Goal: Transaction & Acquisition: Purchase product/service

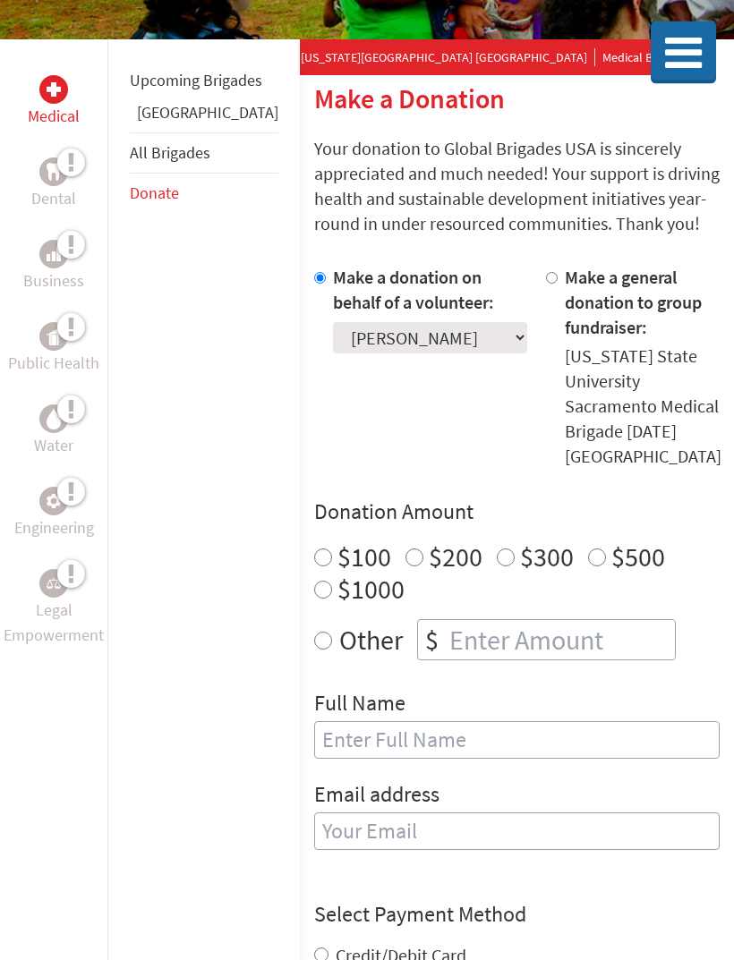
click at [564, 621] on input "number" at bounding box center [560, 640] width 229 height 39
radio input "true"
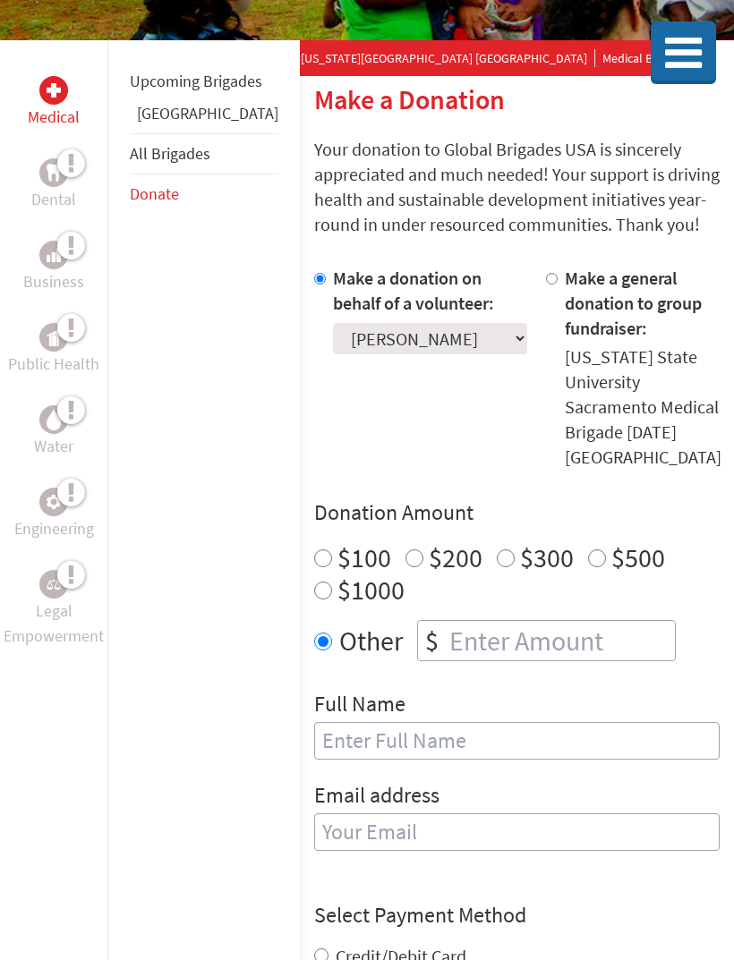
scroll to position [238, 0]
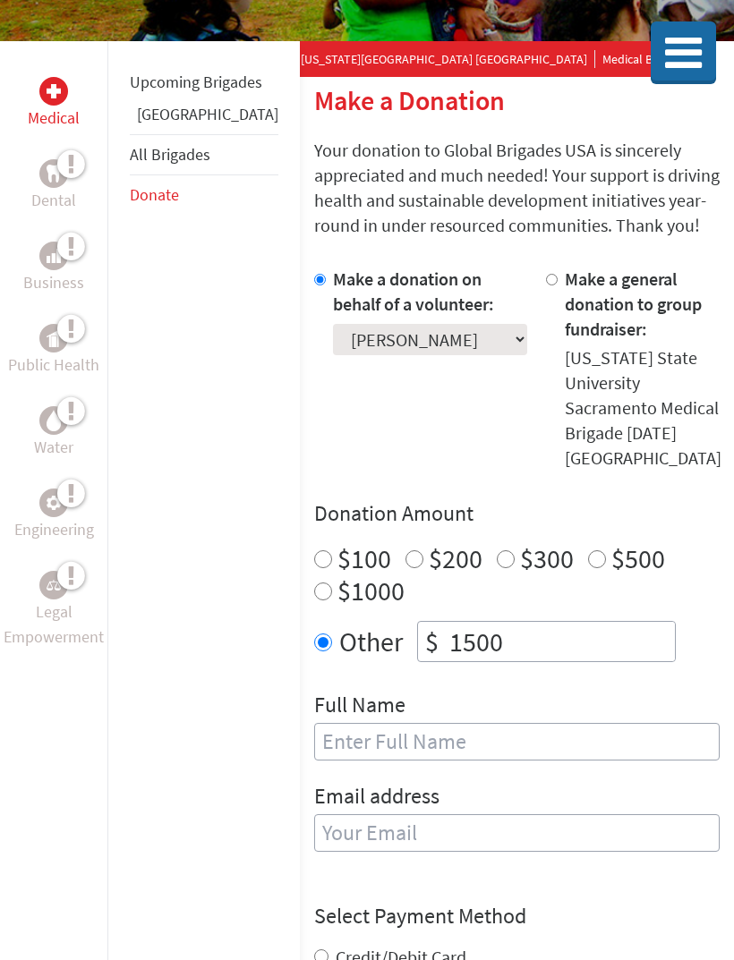
type input "1500"
click at [686, 621] on div "Other $ 1500" at bounding box center [516, 641] width 405 height 41
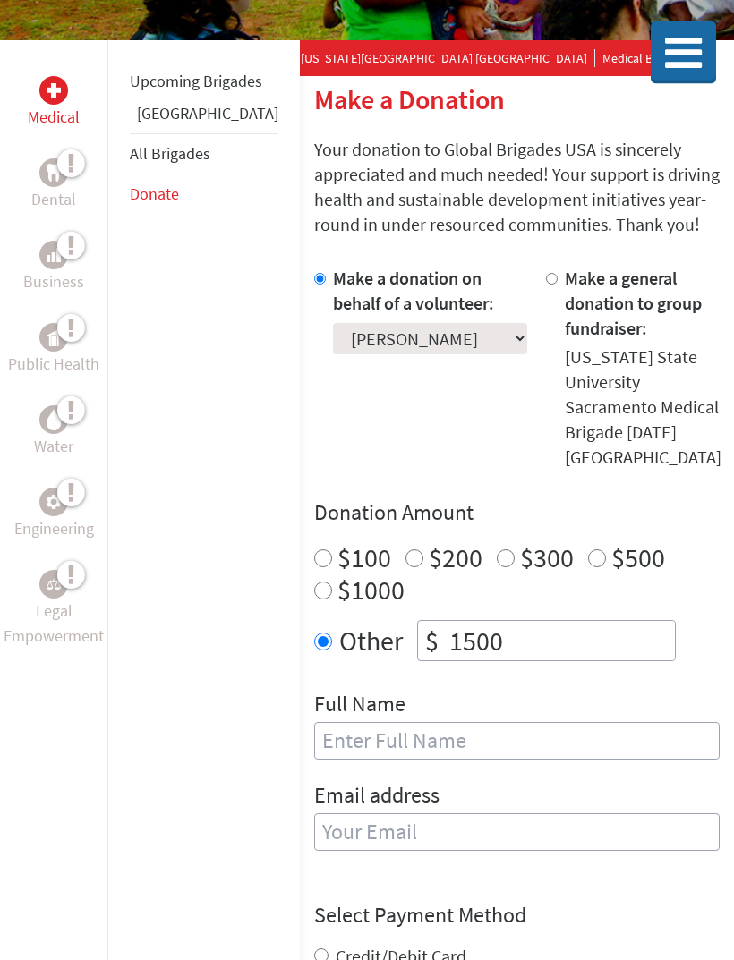
click at [564, 723] on input "text" at bounding box center [516, 742] width 405 height 38
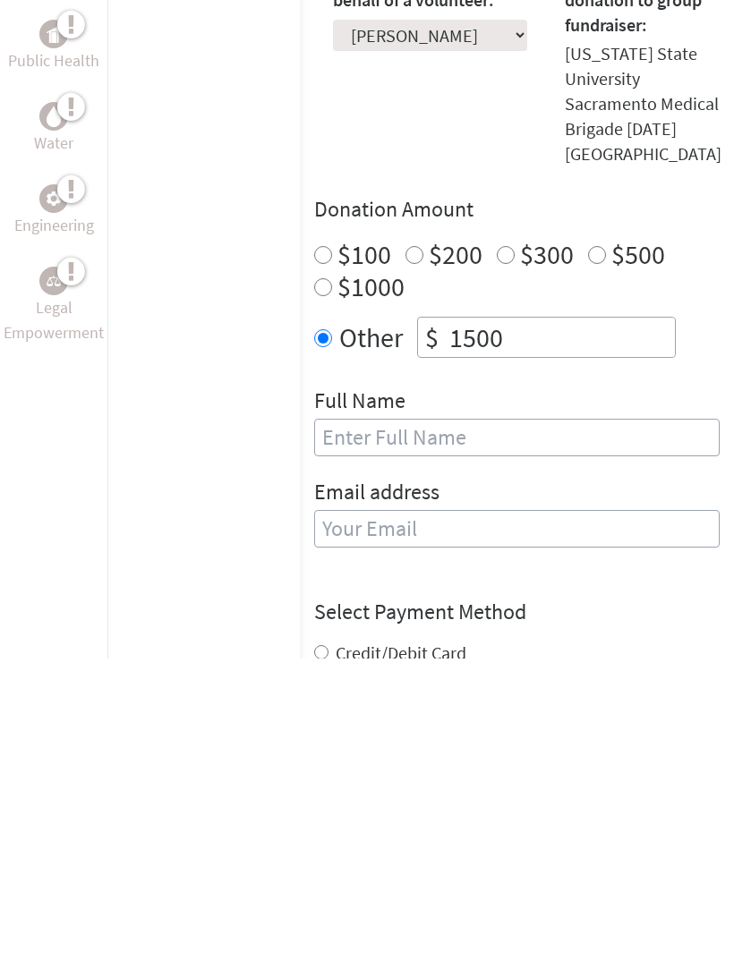
type input "[PERSON_NAME]"
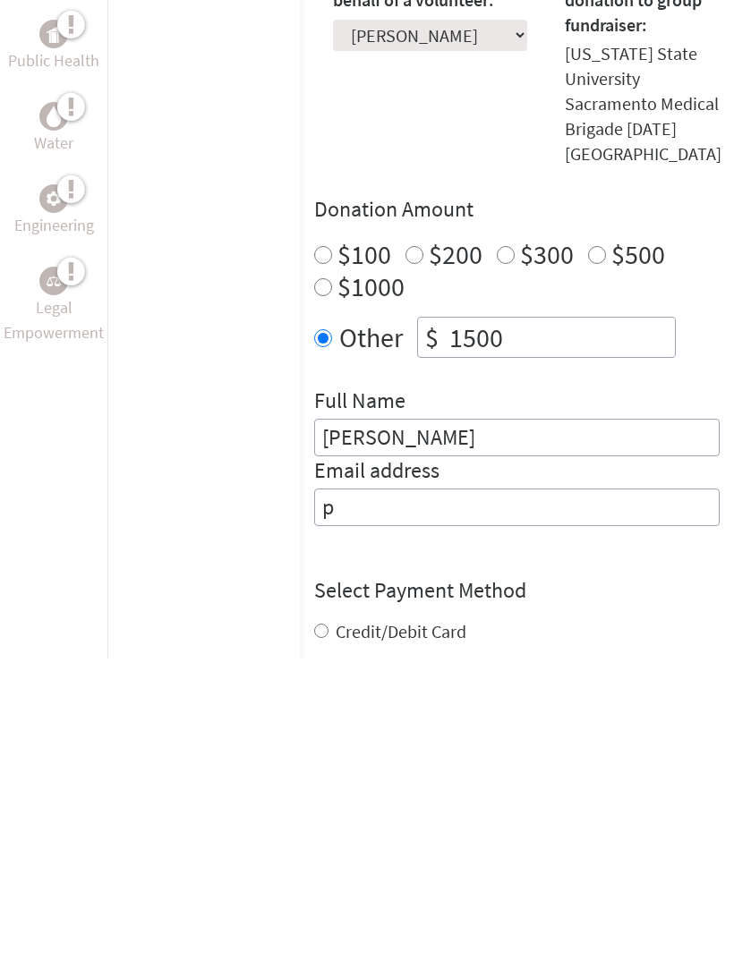
type input "pd"
type input "[EMAIL_ADDRESS][DOMAIN_NAME]"
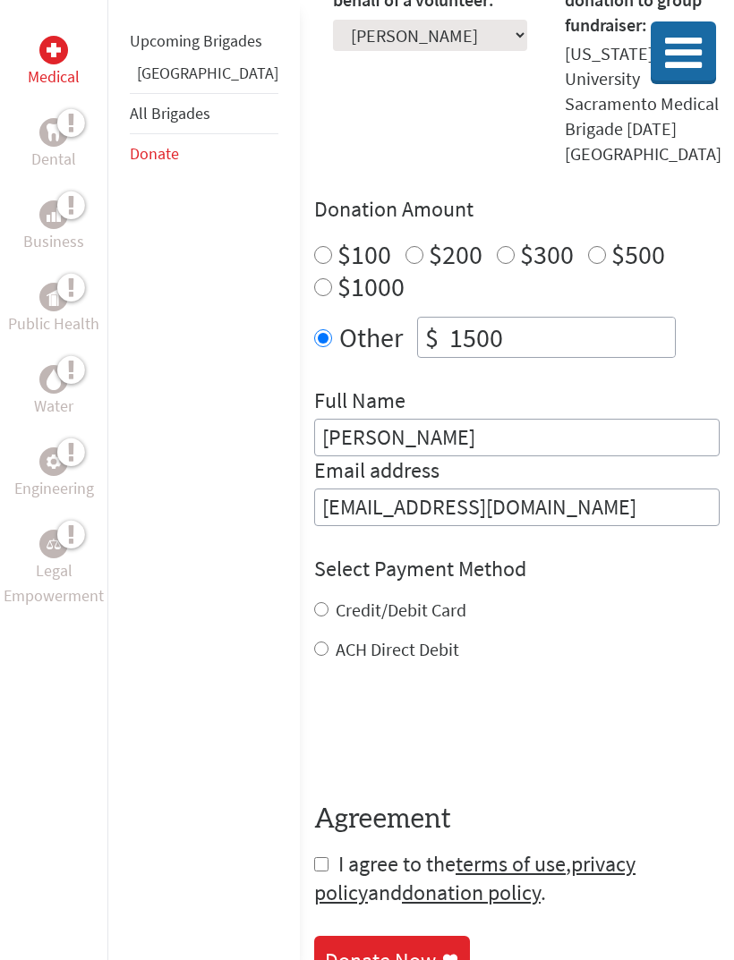
click at [355, 599] on label "Credit/Debit Card" at bounding box center [401, 610] width 131 height 22
click at [328, 602] on input "Credit/Debit Card" at bounding box center [321, 609] width 14 height 14
radio input "true"
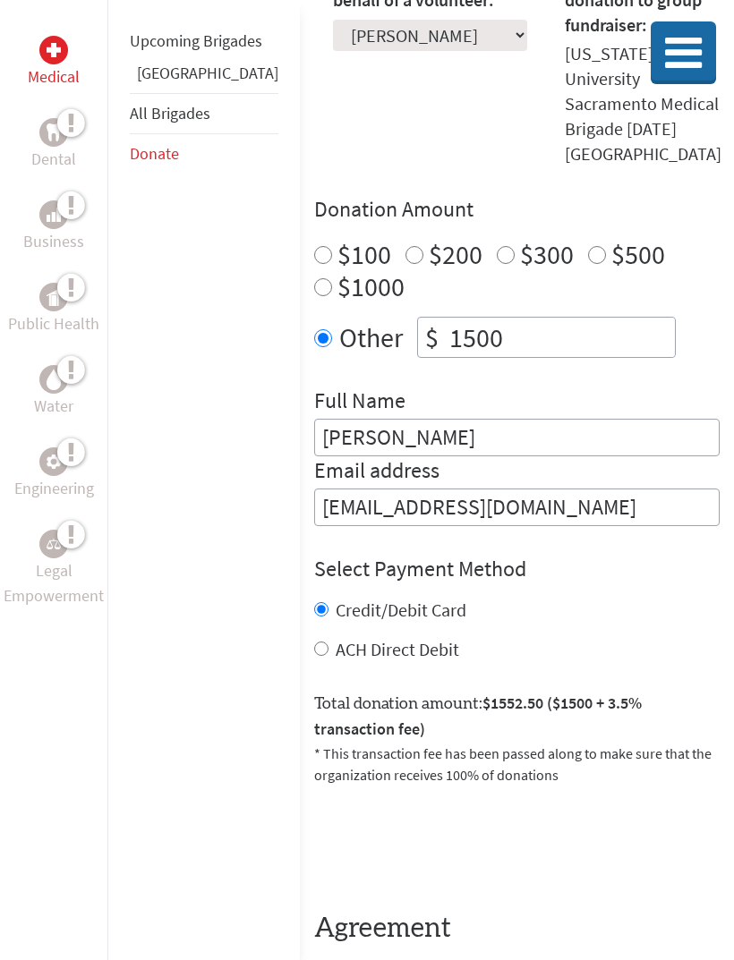
click at [314, 960] on input "checkbox" at bounding box center [321, 974] width 14 height 14
checkbox input "true"
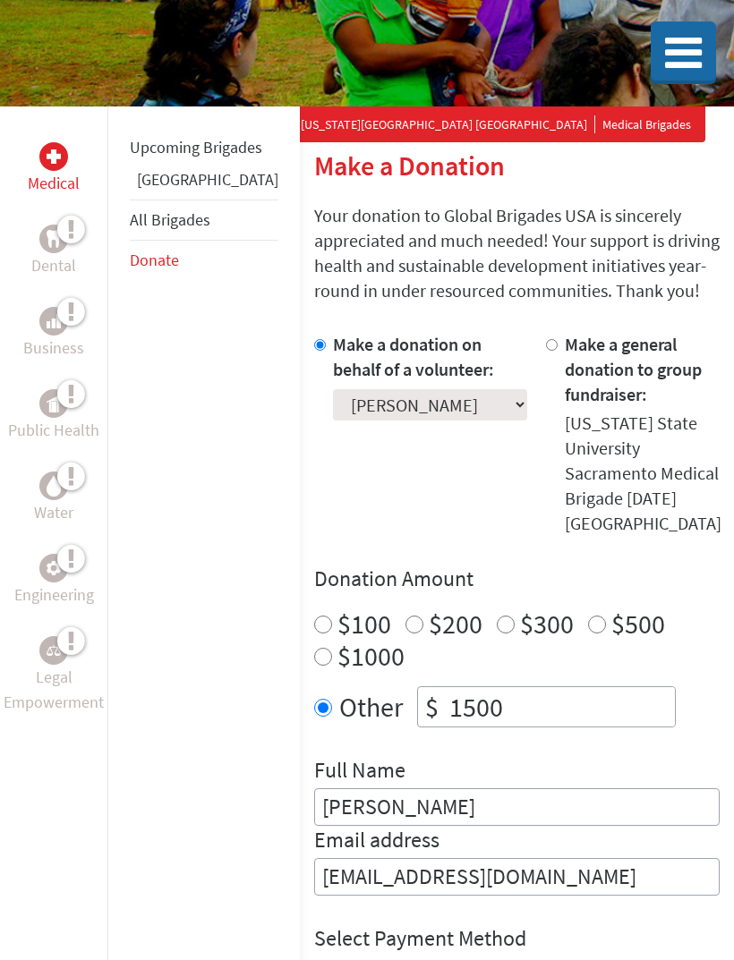
scroll to position [0, 0]
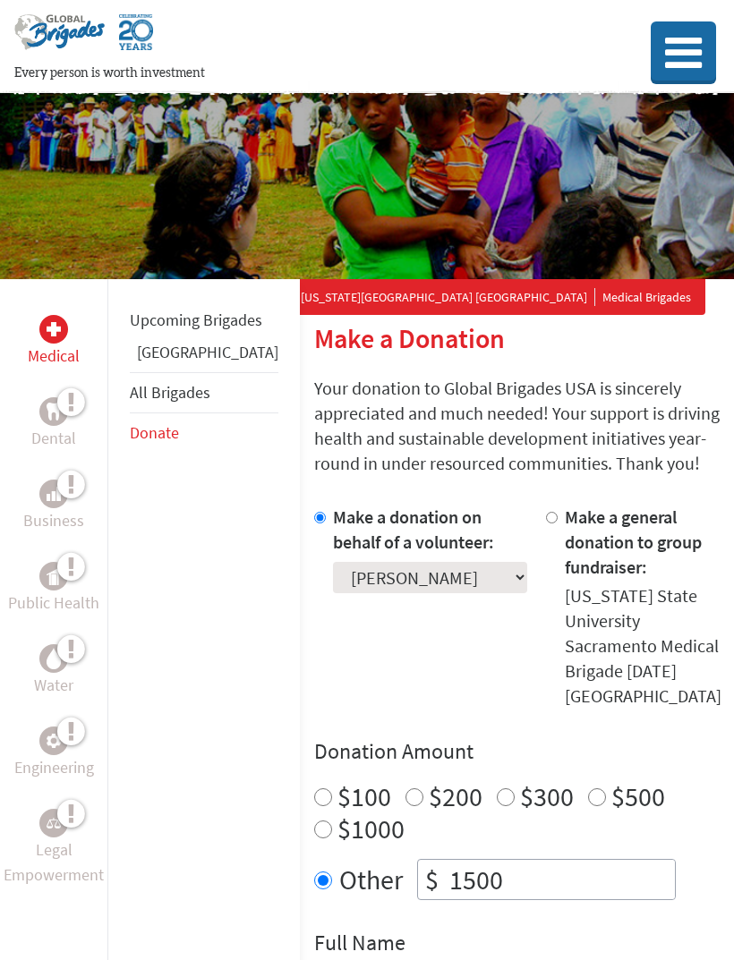
click at [428, 574] on select "Select a volunteer... [PERSON_NAME] [PERSON_NAME] [PERSON_NAME] [PERSON_NAME] […" at bounding box center [430, 577] width 194 height 31
click at [462, 666] on div "Make a donation on behalf of a volunteer: Select a volunteer... [PERSON_NAME] […" at bounding box center [516, 787] width 405 height 564
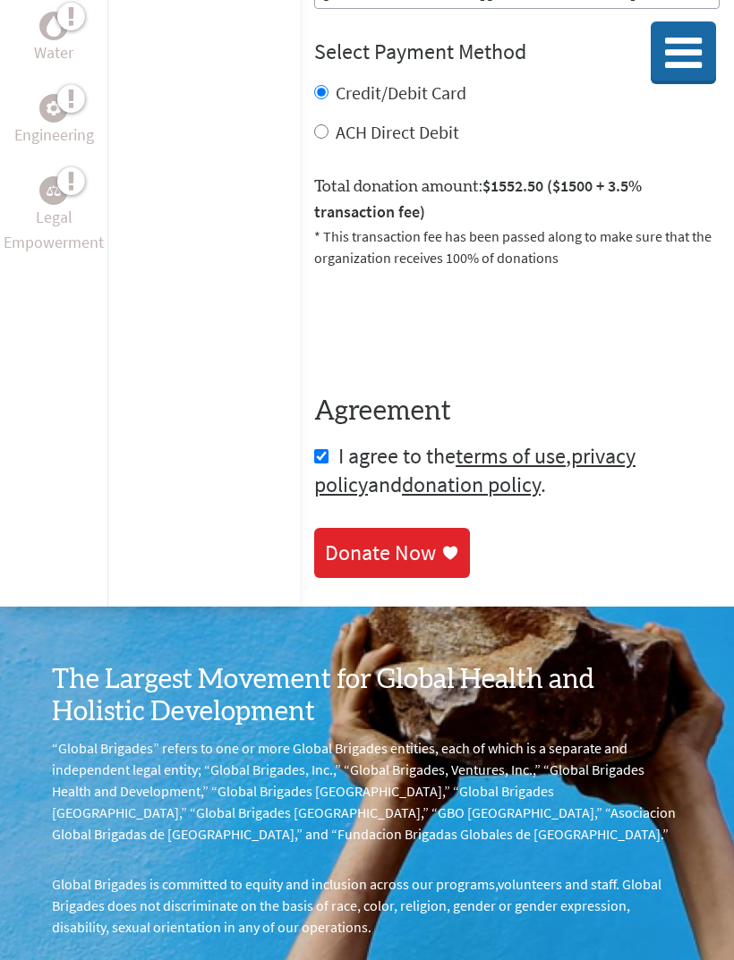
scroll to position [863, 0]
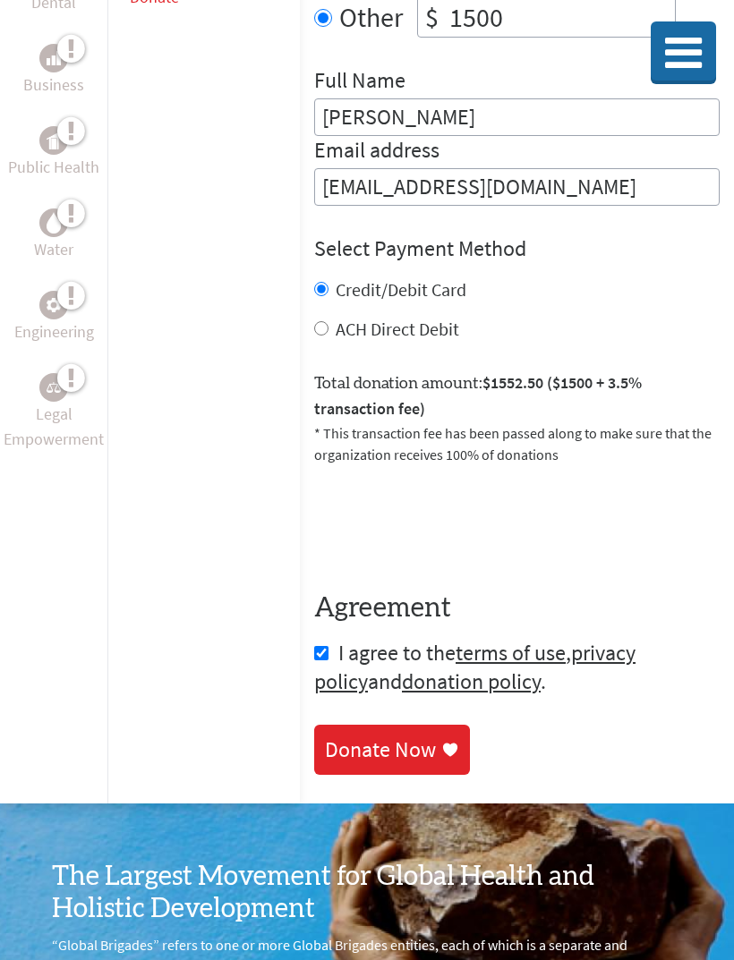
click at [443, 743] on icon at bounding box center [450, 749] width 14 height 13
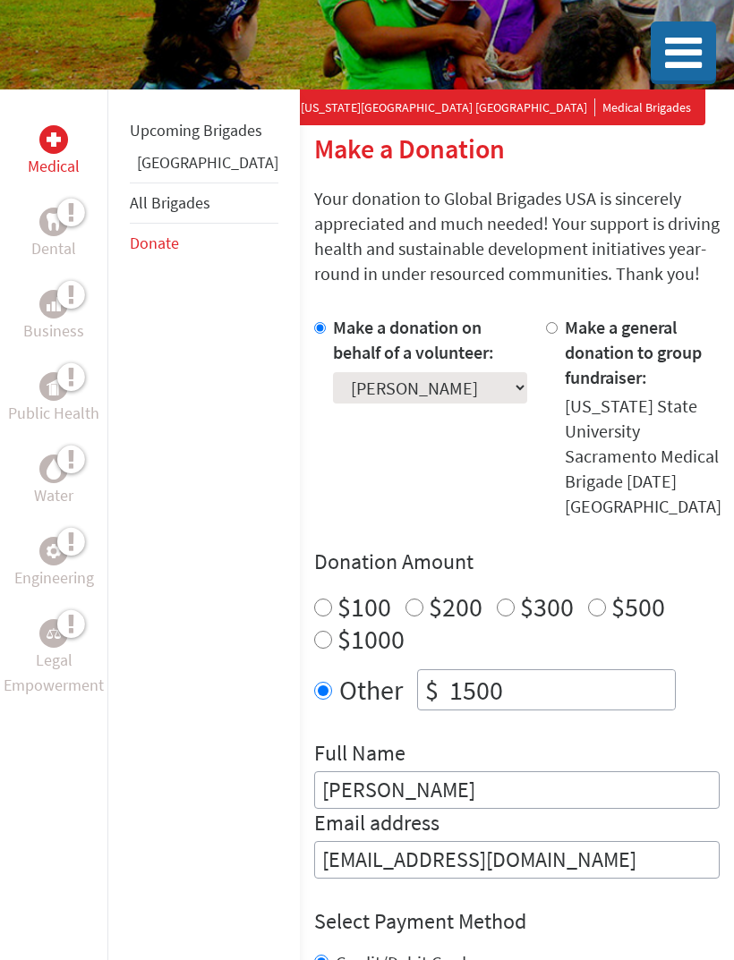
scroll to position [192, 0]
